Goal: Information Seeking & Learning: Learn about a topic

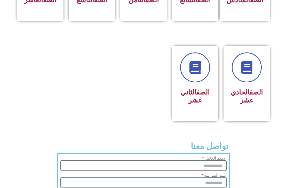
scroll to position [275, 0]
click at [251, 75] on icon at bounding box center [247, 67] width 14 height 14
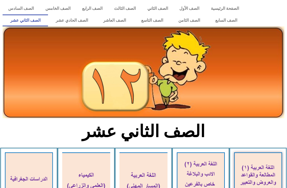
click at [78, 22] on link "الصف الحادي عشر" at bounding box center [72, 20] width 48 height 12
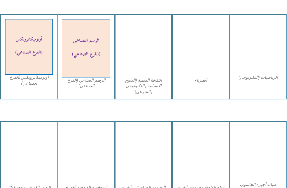
scroll to position [431, 0]
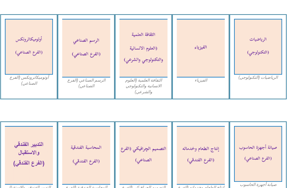
click at [215, 58] on img at bounding box center [201, 48] width 48 height 59
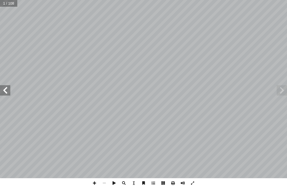
click at [6, 90] on span at bounding box center [5, 90] width 10 height 10
click at [5, 91] on span at bounding box center [5, 90] width 10 height 10
click at [4, 91] on span at bounding box center [5, 90] width 10 height 10
click at [4, 90] on span at bounding box center [5, 90] width 10 height 10
click at [1, 88] on span at bounding box center [5, 90] width 10 height 10
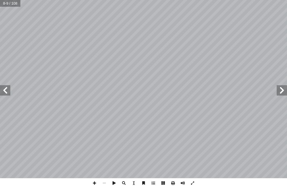
click at [2, 85] on span at bounding box center [5, 90] width 10 height 10
click at [5, 89] on span at bounding box center [5, 90] width 10 height 10
click at [6, 92] on span at bounding box center [5, 90] width 10 height 10
click at [280, 91] on span at bounding box center [282, 90] width 10 height 10
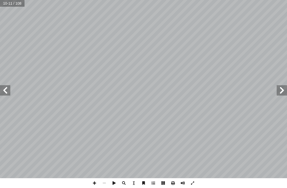
click at [286, 95] on span at bounding box center [282, 90] width 10 height 10
click at [7, 88] on span at bounding box center [5, 90] width 10 height 10
click at [9, 88] on span at bounding box center [5, 90] width 10 height 10
click at [5, 88] on span at bounding box center [5, 90] width 10 height 10
click at [4, 87] on span at bounding box center [5, 90] width 10 height 10
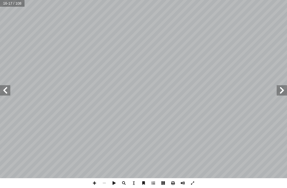
click at [4, 91] on span at bounding box center [5, 90] width 10 height 10
click at [3, 91] on span at bounding box center [5, 90] width 10 height 10
click at [2, 90] on span at bounding box center [5, 90] width 10 height 10
click at [0, 87] on span at bounding box center [5, 90] width 10 height 10
click at [2, 92] on span at bounding box center [5, 90] width 10 height 10
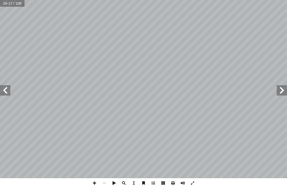
click at [2, 91] on span at bounding box center [5, 90] width 10 height 10
click at [2, 88] on span at bounding box center [5, 90] width 10 height 10
click at [3, 89] on span at bounding box center [5, 90] width 10 height 10
click at [2, 89] on span at bounding box center [5, 90] width 10 height 10
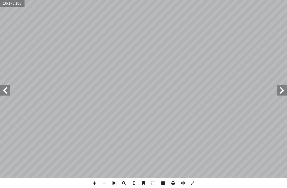
click at [3, 91] on span at bounding box center [5, 90] width 10 height 10
click at [3, 92] on span at bounding box center [5, 90] width 10 height 10
click at [4, 94] on span at bounding box center [5, 90] width 10 height 10
click at [3, 92] on span at bounding box center [5, 90] width 10 height 10
click at [4, 92] on span at bounding box center [5, 90] width 10 height 10
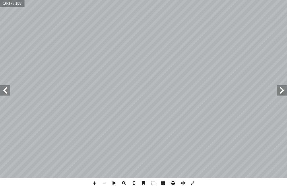
click at [3, 92] on span at bounding box center [5, 90] width 10 height 10
click at [3, 90] on span at bounding box center [5, 90] width 10 height 10
click at [5, 94] on span at bounding box center [5, 90] width 10 height 10
click at [6, 94] on span at bounding box center [5, 90] width 10 height 10
click at [5, 92] on span at bounding box center [5, 90] width 10 height 10
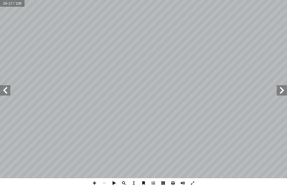
click at [5, 90] on span at bounding box center [5, 90] width 10 height 10
click at [5, 91] on span at bounding box center [5, 90] width 10 height 10
click at [7, 95] on span at bounding box center [5, 90] width 10 height 10
click at [7, 94] on span at bounding box center [5, 90] width 10 height 10
click at [6, 92] on span at bounding box center [5, 90] width 10 height 10
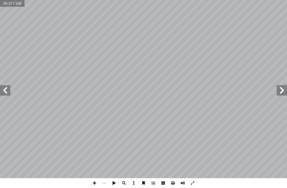
click at [5, 88] on span at bounding box center [5, 90] width 10 height 10
click at [7, 91] on span at bounding box center [5, 90] width 10 height 10
click at [7, 92] on span at bounding box center [5, 90] width 10 height 10
click at [7, 89] on span at bounding box center [5, 90] width 10 height 10
click at [4, 88] on span at bounding box center [5, 90] width 10 height 10
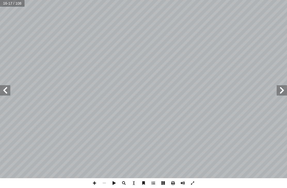
click at [4, 89] on span at bounding box center [5, 90] width 10 height 10
click at [5, 90] on span at bounding box center [5, 90] width 10 height 10
click at [5, 89] on span at bounding box center [5, 90] width 10 height 10
click at [3, 86] on span at bounding box center [5, 90] width 10 height 10
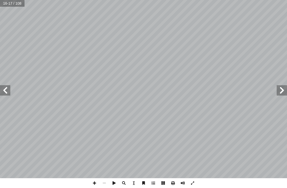
click at [5, 88] on span at bounding box center [5, 90] width 10 height 10
click at [5, 89] on span at bounding box center [5, 90] width 10 height 10
click at [6, 91] on span at bounding box center [5, 90] width 10 height 10
click at [6, 90] on span at bounding box center [5, 90] width 10 height 10
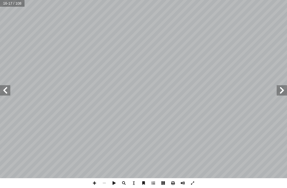
click at [7, 92] on span at bounding box center [5, 90] width 10 height 10
click at [6, 91] on span at bounding box center [5, 90] width 10 height 10
click at [7, 91] on span at bounding box center [5, 90] width 10 height 10
click at [4, 90] on span at bounding box center [5, 90] width 10 height 10
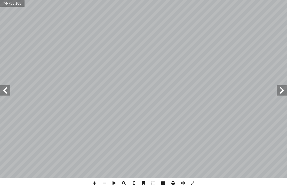
click at [3, 89] on span at bounding box center [5, 90] width 10 height 10
click at [5, 89] on span at bounding box center [5, 90] width 10 height 10
click at [4, 88] on span at bounding box center [5, 90] width 10 height 10
click at [8, 88] on span at bounding box center [5, 90] width 10 height 10
click at [281, 90] on span at bounding box center [282, 90] width 10 height 10
